Goal: Task Accomplishment & Management: Use online tool/utility

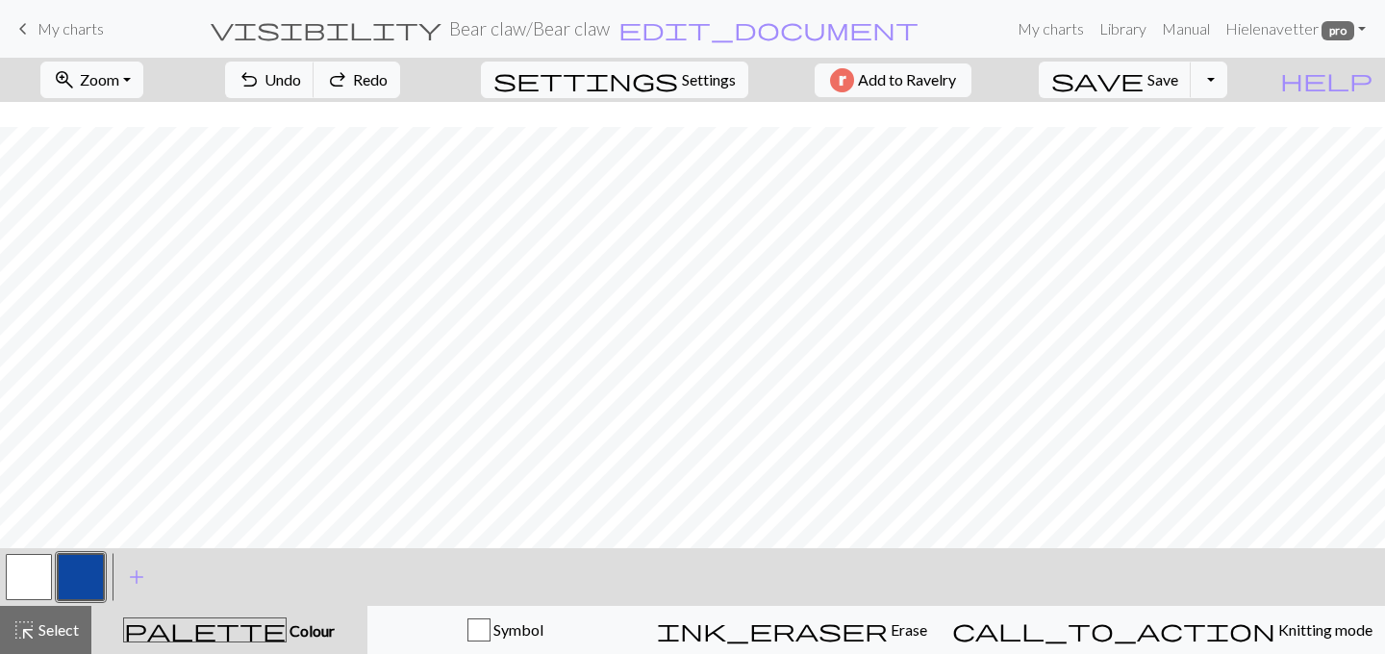
scroll to position [25, 0]
click at [261, 72] on span "undo" at bounding box center [249, 79] width 23 height 27
click at [1178, 86] on span "Save" at bounding box center [1162, 79] width 31 height 18
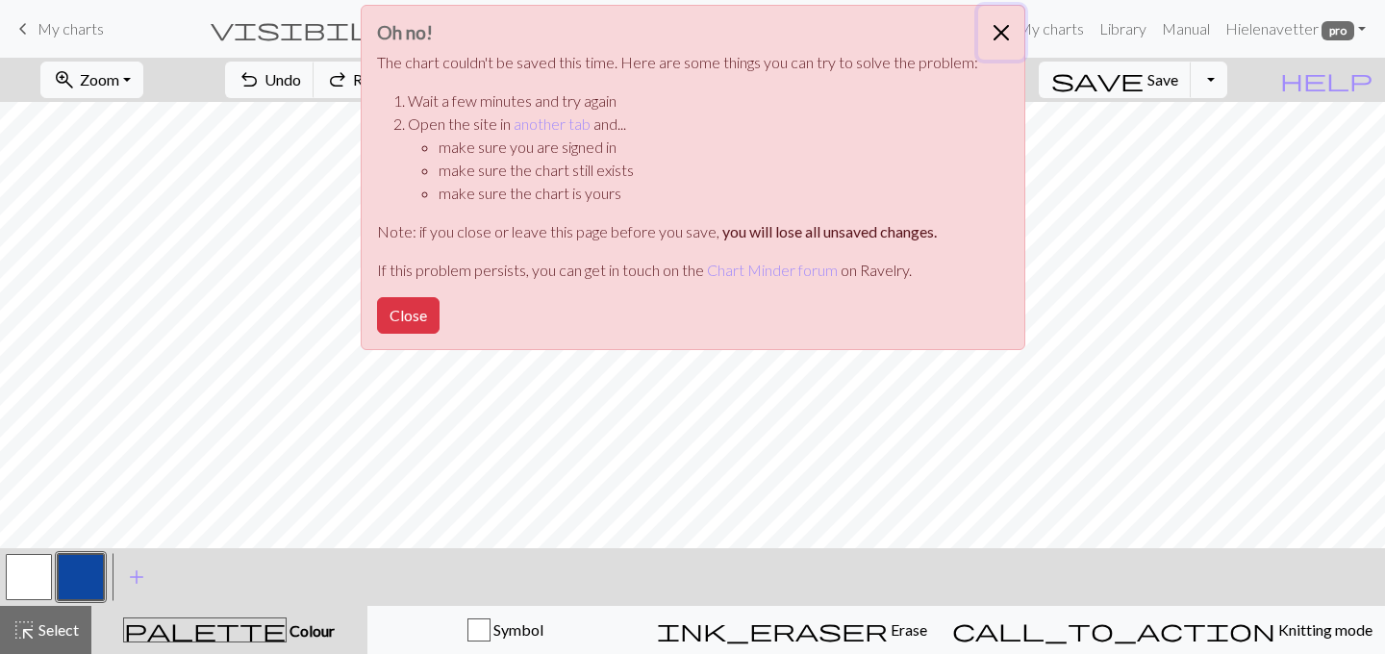
click at [993, 31] on button "Close" at bounding box center [1001, 33] width 46 height 54
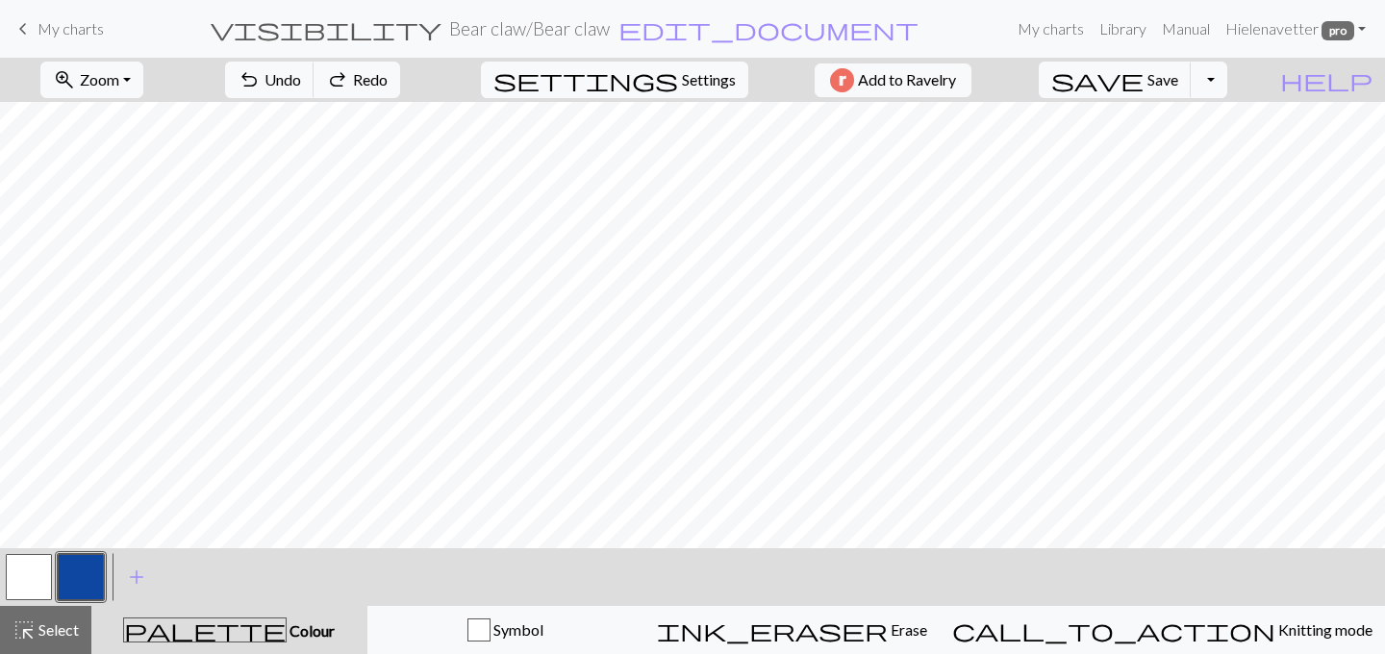
click at [79, 32] on span "My charts" at bounding box center [71, 28] width 66 height 18
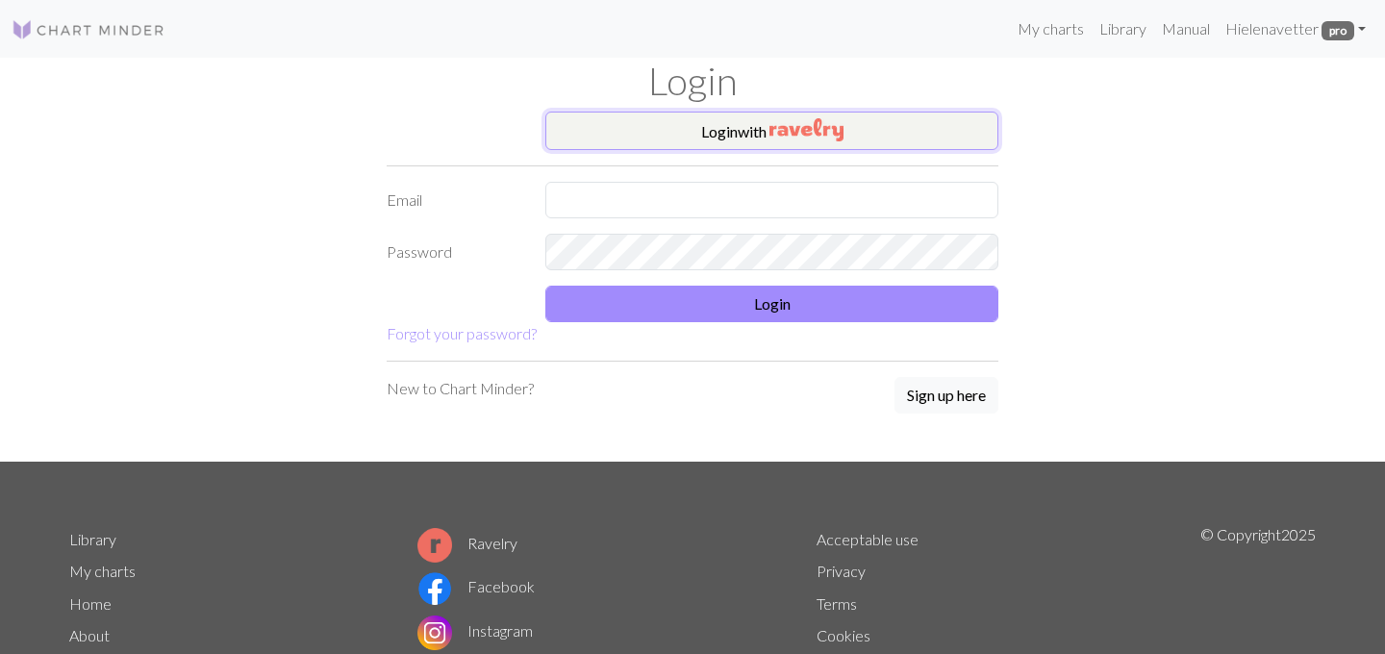
click at [792, 121] on img "button" at bounding box center [806, 129] width 74 height 23
